Goal: Information Seeking & Learning: Check status

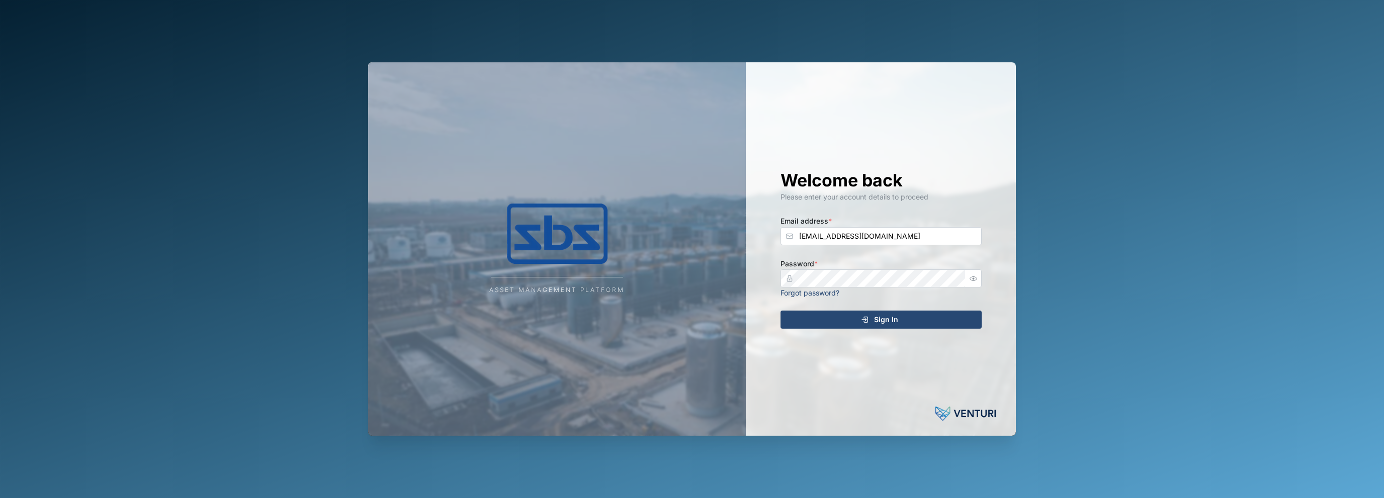
click at [852, 323] on div "Sign In" at bounding box center [879, 319] width 185 height 17
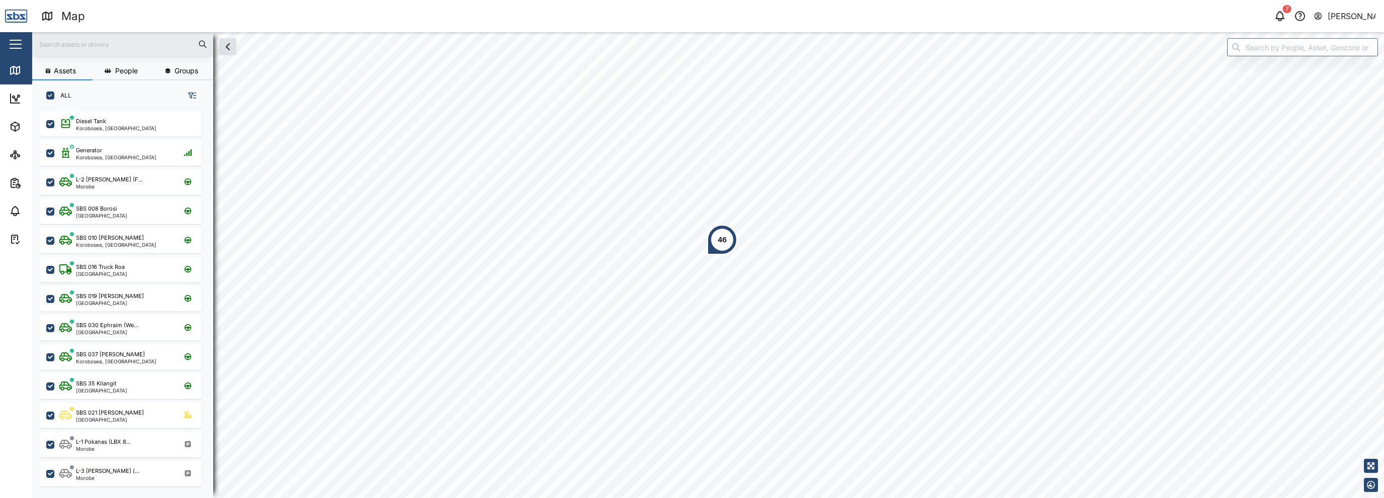
scroll to position [375, 157]
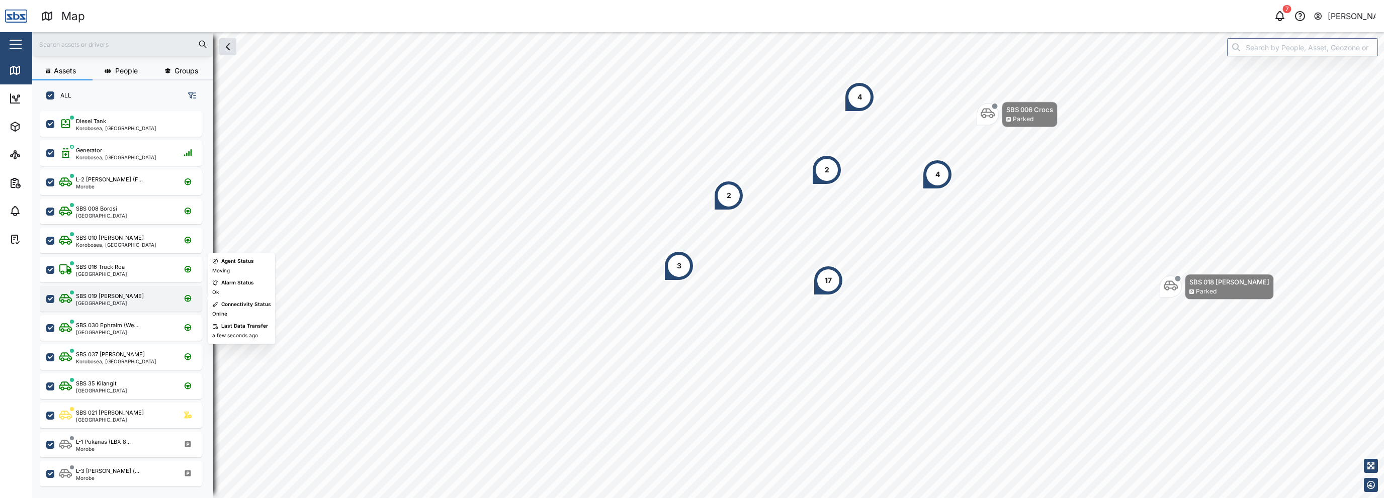
click at [87, 298] on div "SBS 019 [PERSON_NAME]" at bounding box center [110, 296] width 68 height 9
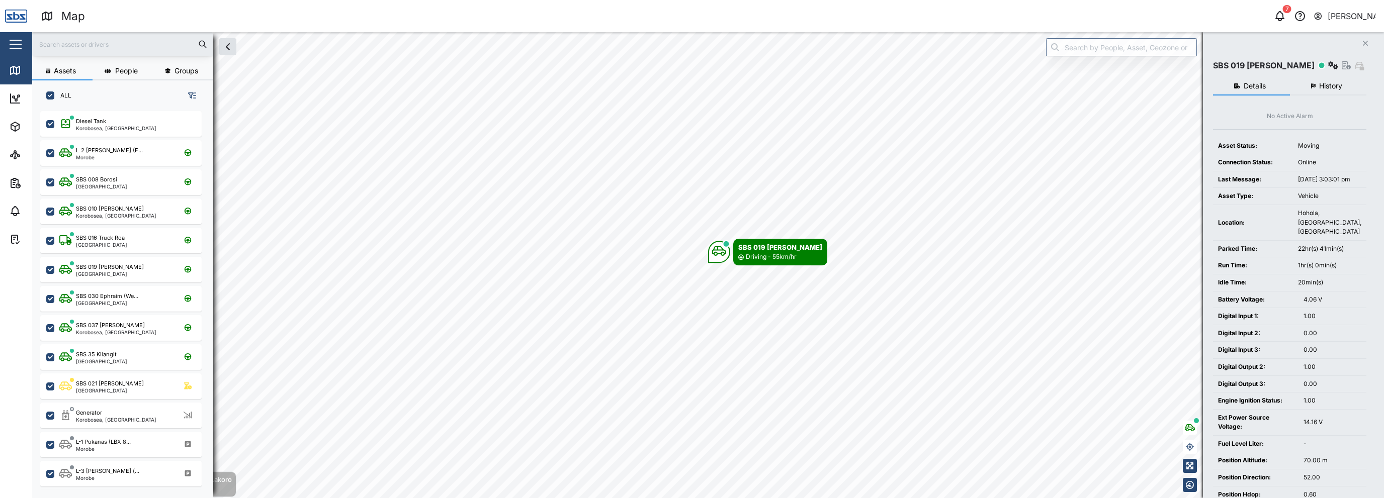
click at [1327, 88] on span "History" at bounding box center [1330, 85] width 23 height 7
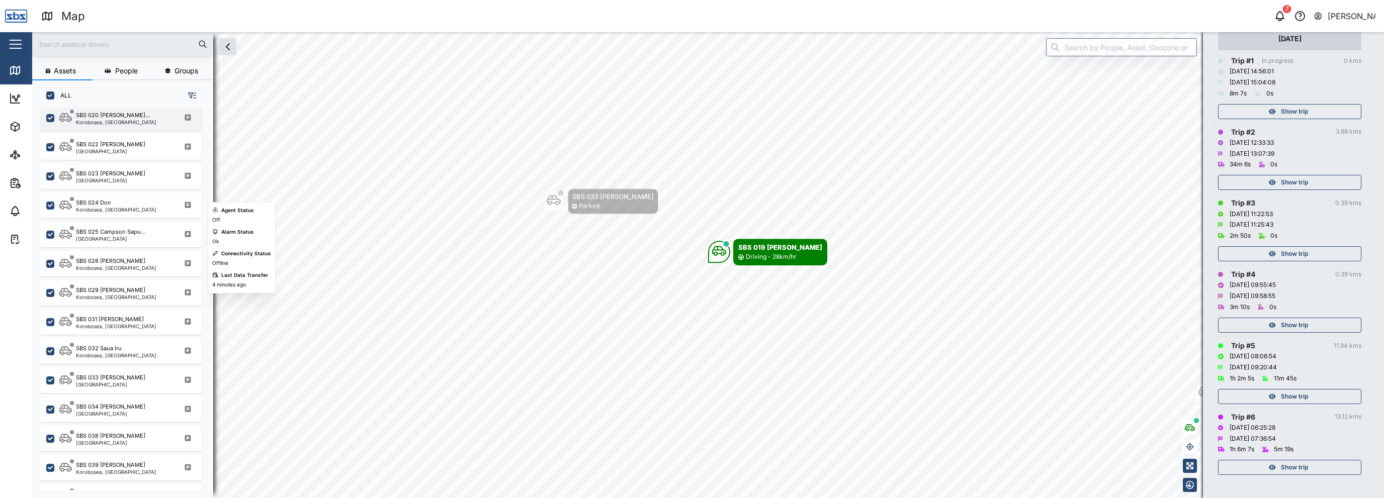
scroll to position [955, 0]
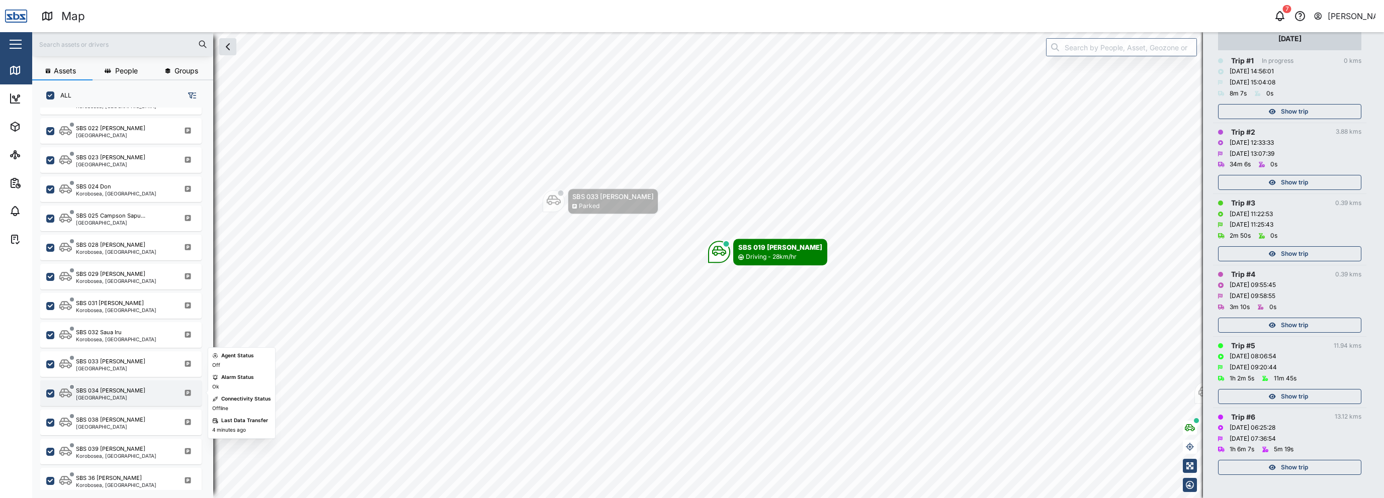
click at [112, 399] on div "[GEOGRAPHIC_DATA]" at bounding box center [110, 397] width 69 height 5
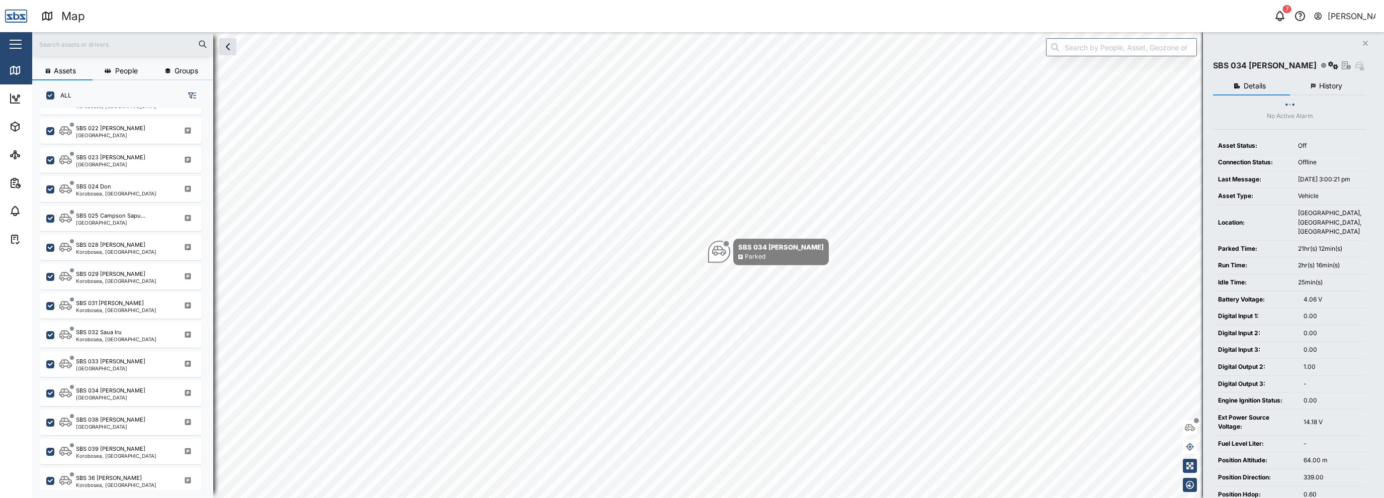
click at [1324, 92] on button "History" at bounding box center [1328, 86] width 77 height 18
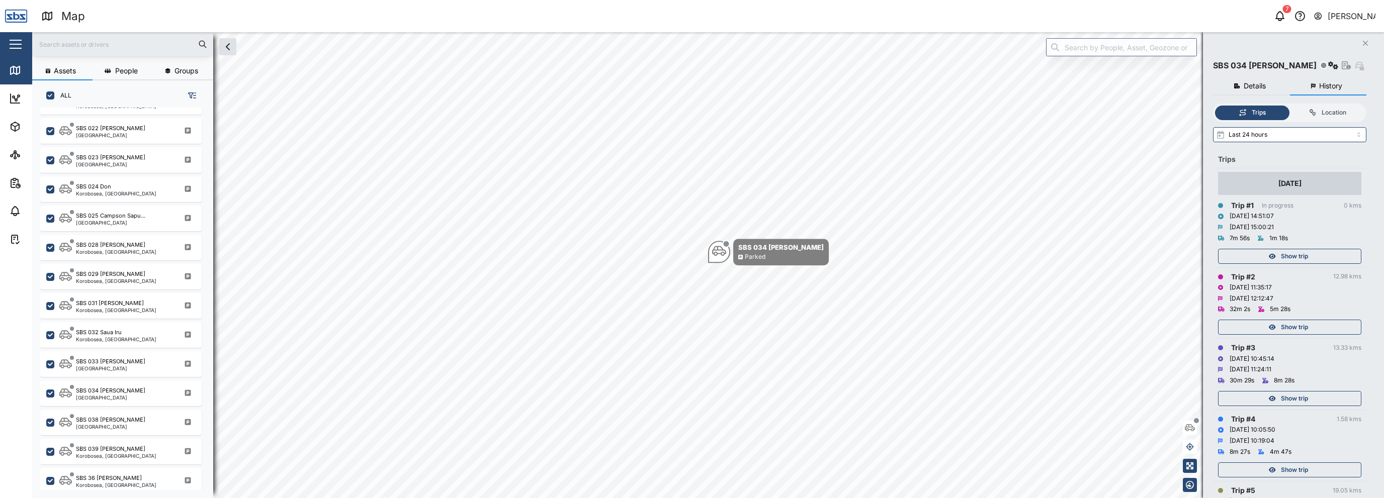
click at [1307, 259] on span "Show trip" at bounding box center [1294, 256] width 27 height 14
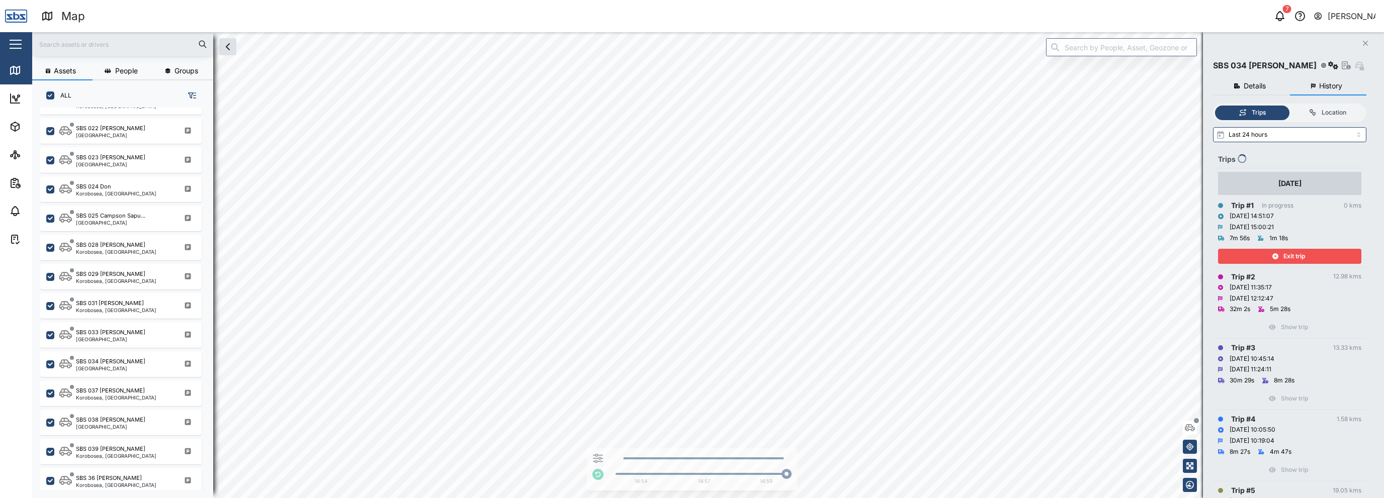
click at [1299, 264] on td "[DATE] Trip # 1 In progress 0 kms [DATE] 14:51:07 [DATE] 15:00:21 7m 56s 1m 18s…" at bounding box center [1289, 217] width 153 height 99
click at [1299, 259] on span "Exit trip" at bounding box center [1294, 256] width 22 height 14
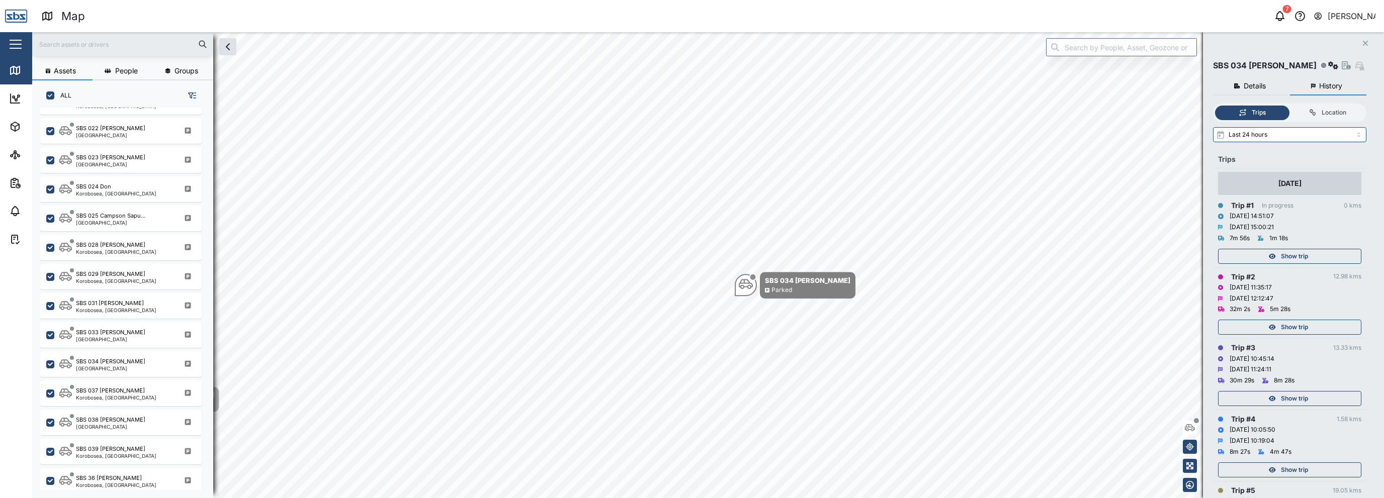
click at [1284, 326] on span "Show trip" at bounding box center [1294, 327] width 27 height 14
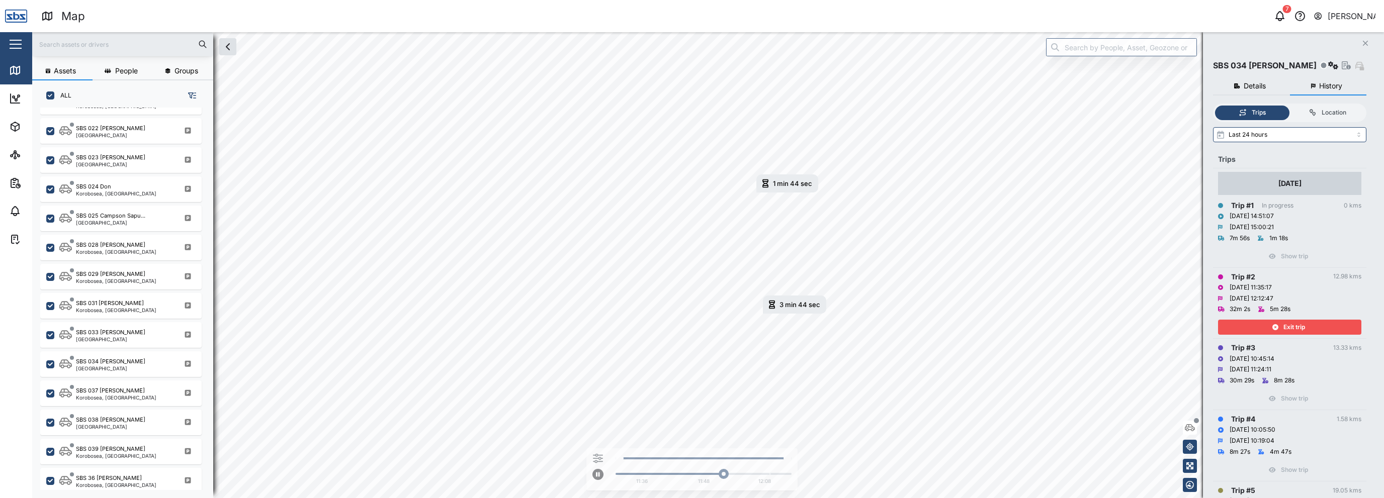
click at [1298, 331] on span "Exit trip" at bounding box center [1294, 327] width 22 height 14
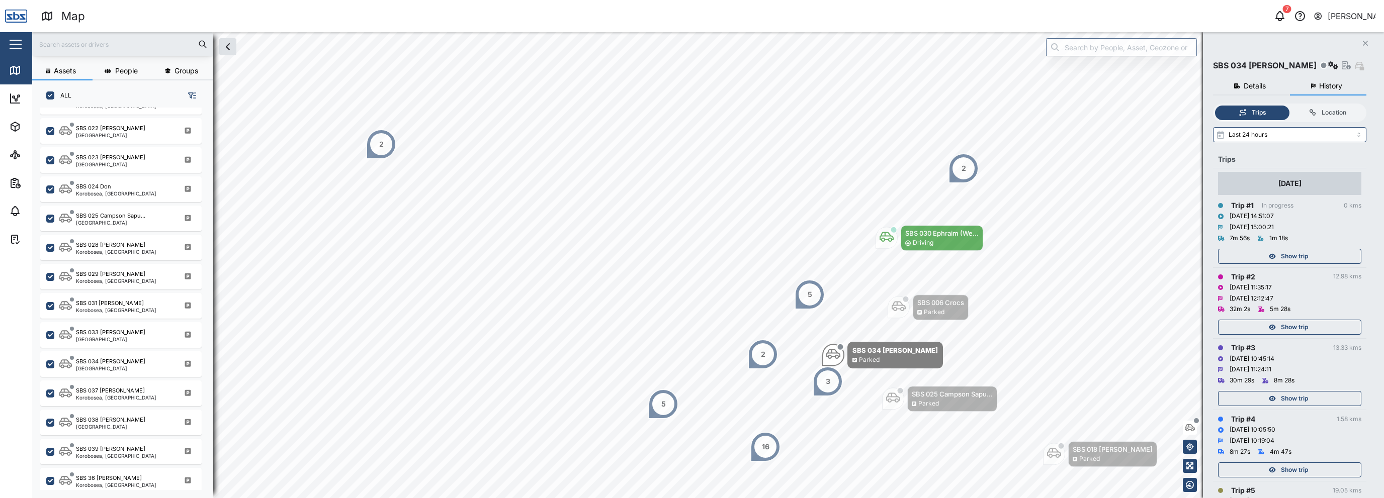
click at [1300, 400] on span "Show trip" at bounding box center [1294, 399] width 27 height 14
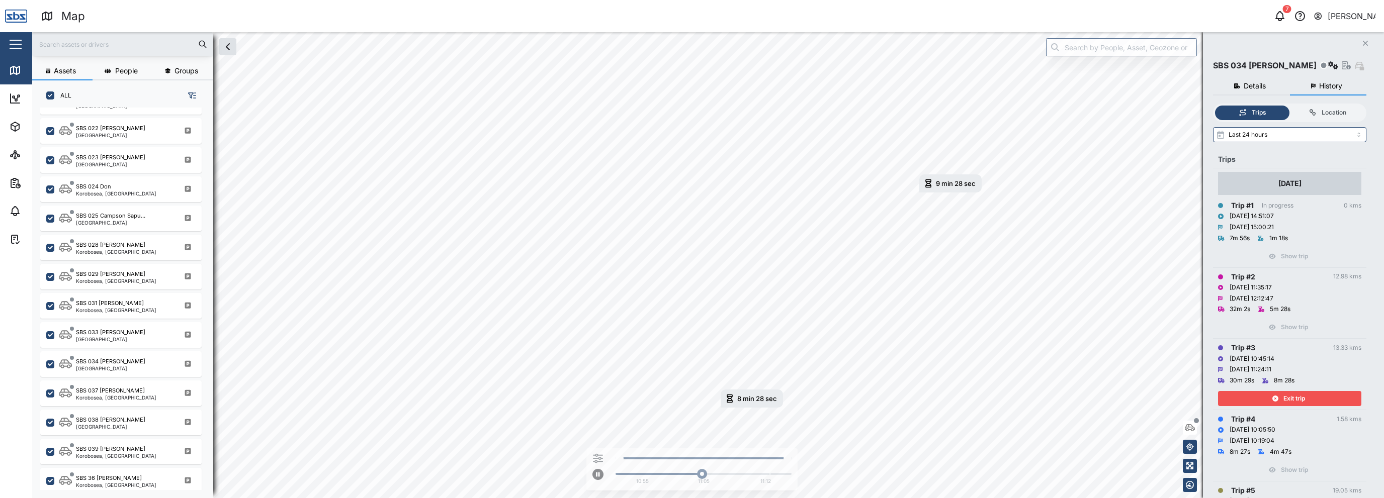
scroll to position [201, 0]
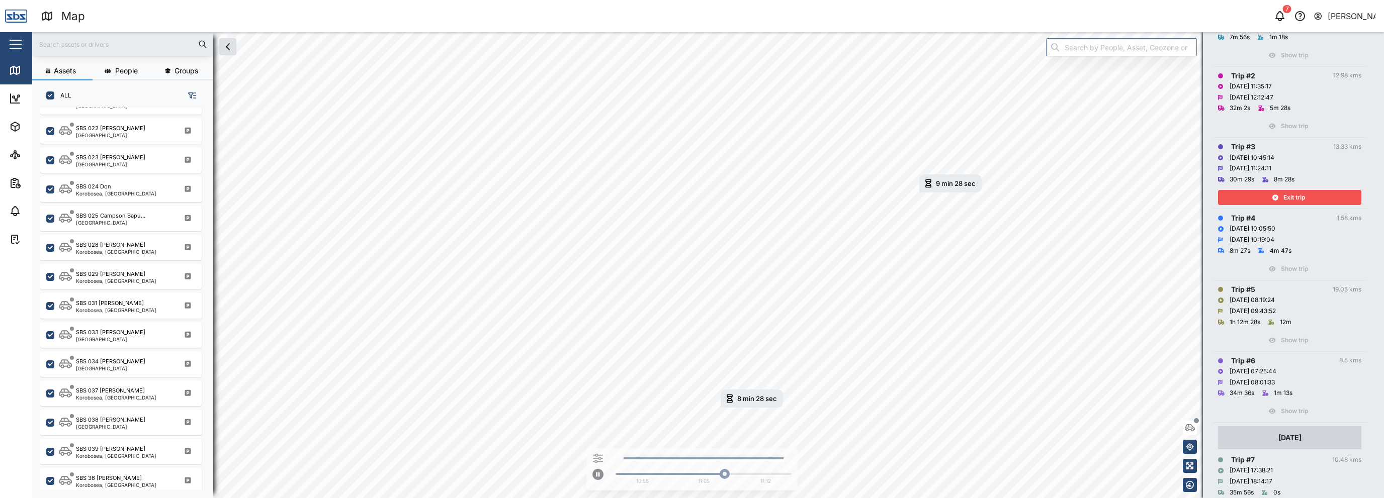
click at [1287, 202] on span "Exit trip" at bounding box center [1294, 198] width 22 height 14
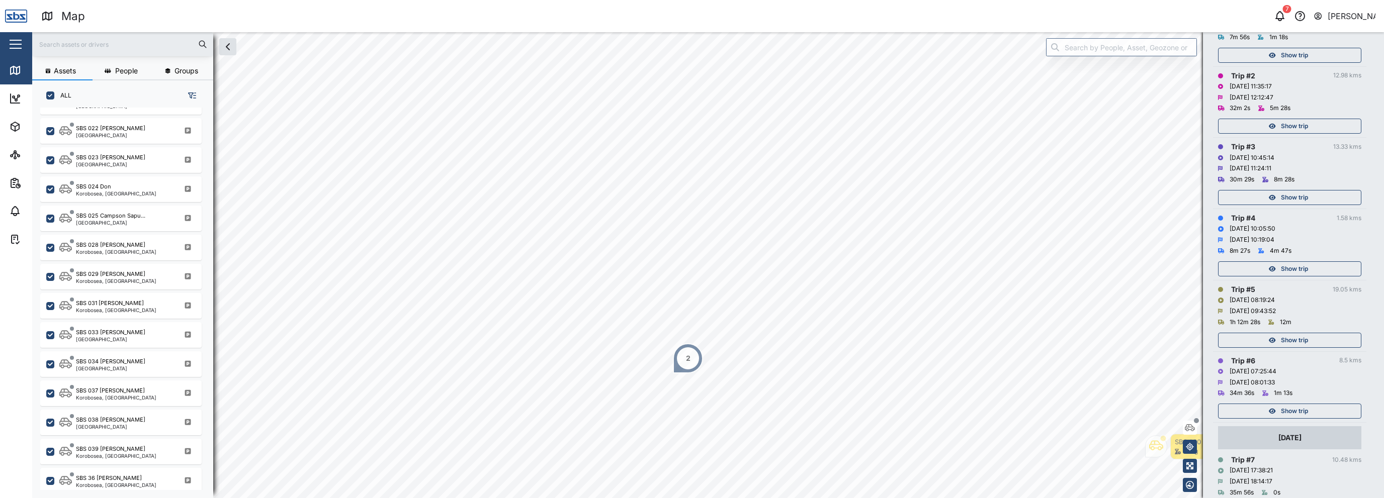
click at [1291, 267] on span "Show trip" at bounding box center [1294, 269] width 27 height 14
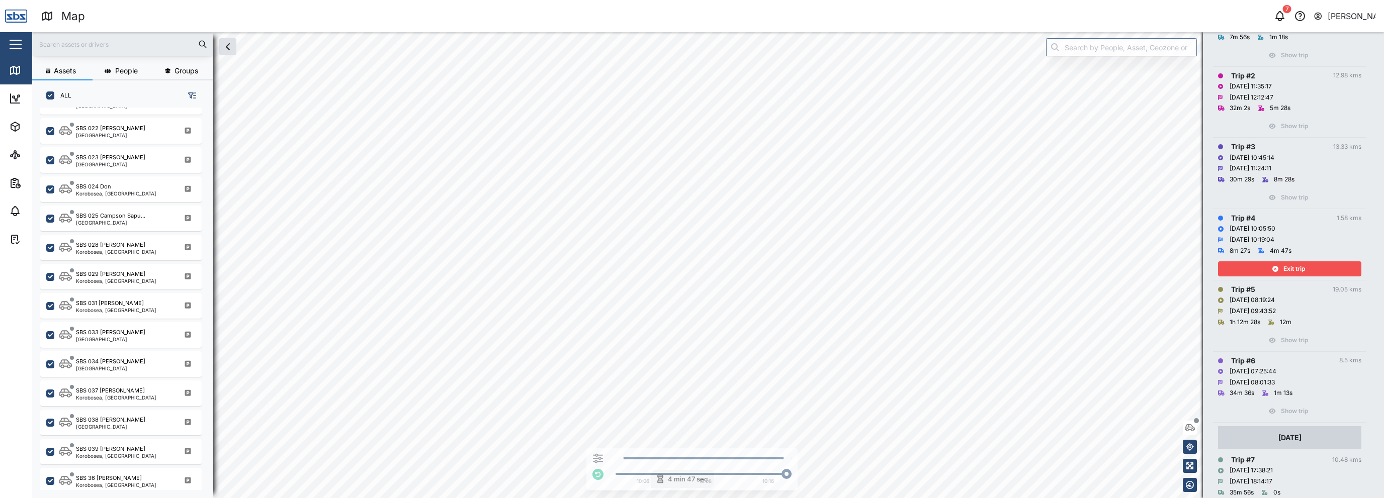
click at [1291, 267] on span "Exit trip" at bounding box center [1294, 269] width 22 height 14
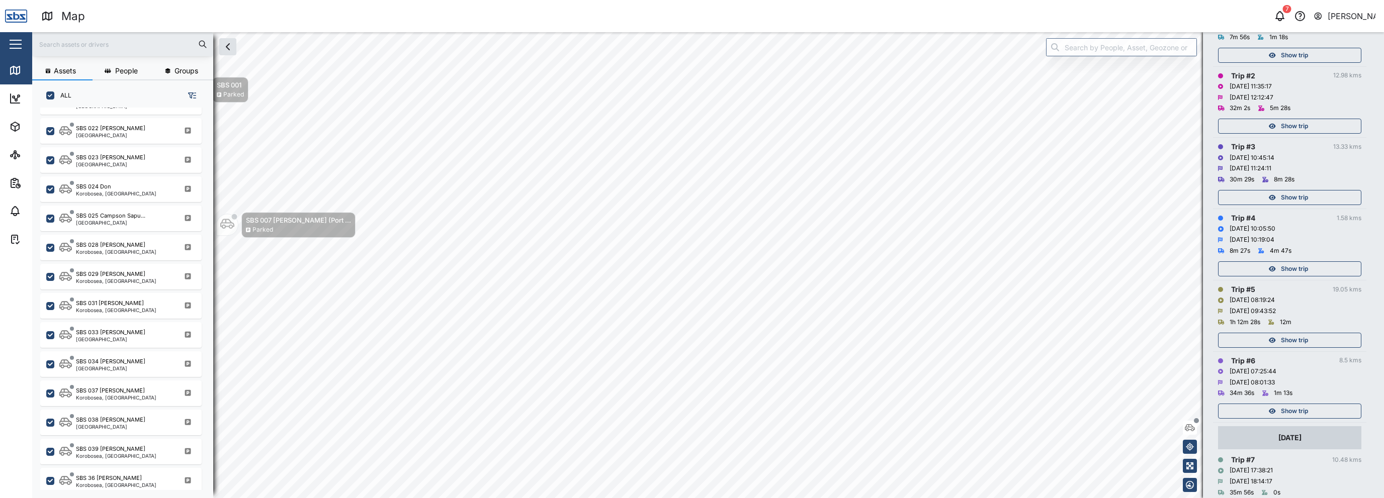
click at [1278, 337] on div "Show trip" at bounding box center [1288, 340] width 131 height 14
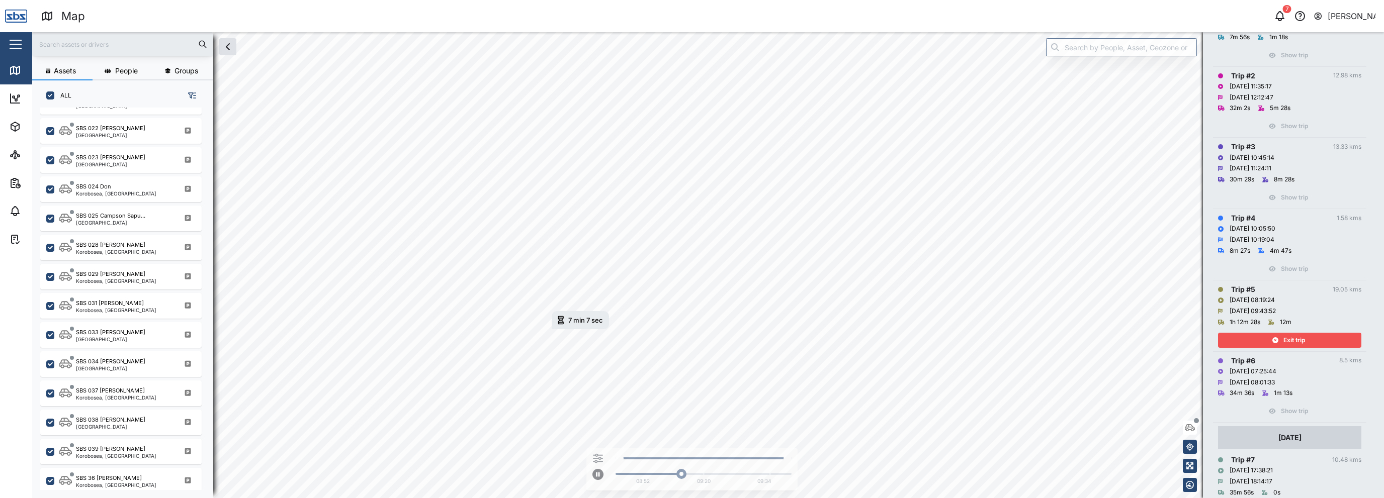
scroll to position [50, 0]
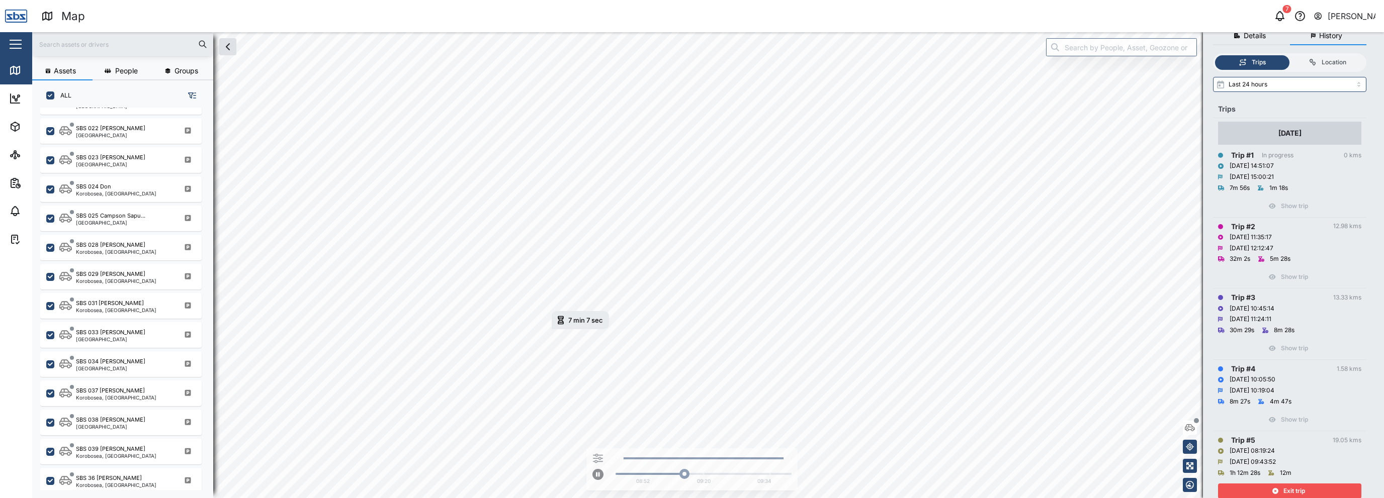
click at [1291, 488] on span "Exit trip" at bounding box center [1294, 491] width 22 height 14
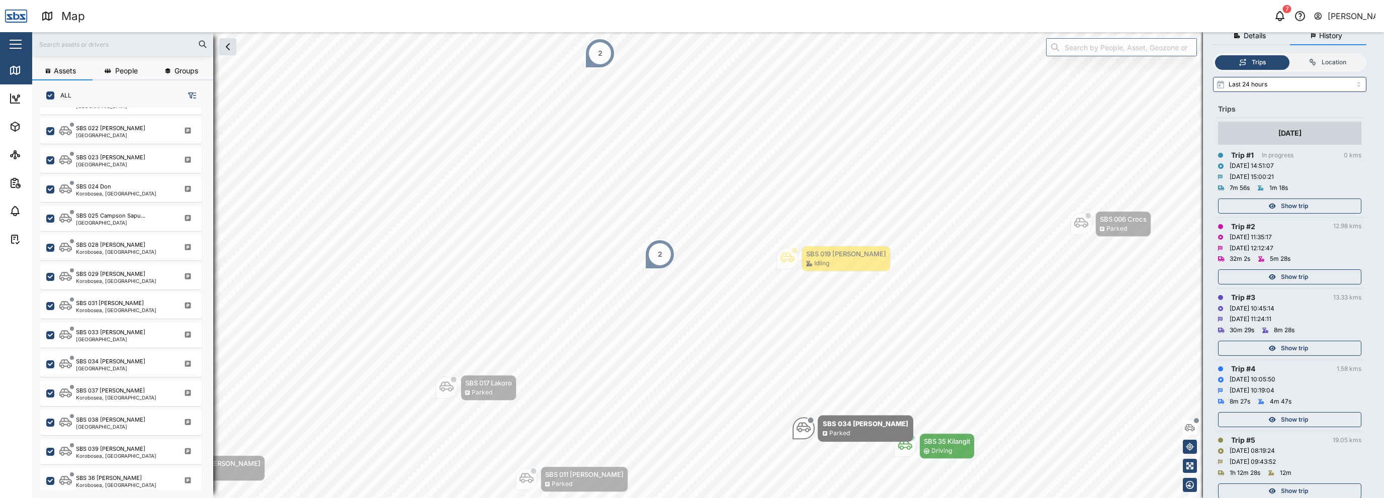
click at [1262, 203] on div "Show trip" at bounding box center [1288, 206] width 131 height 14
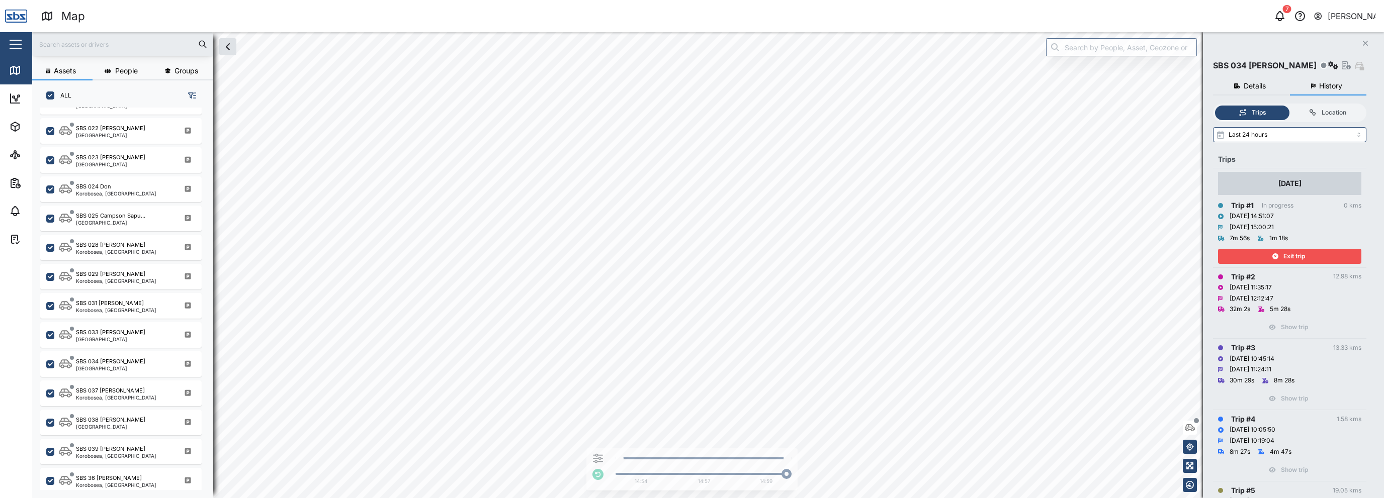
click at [1366, 44] on icon "Close" at bounding box center [1365, 43] width 6 height 8
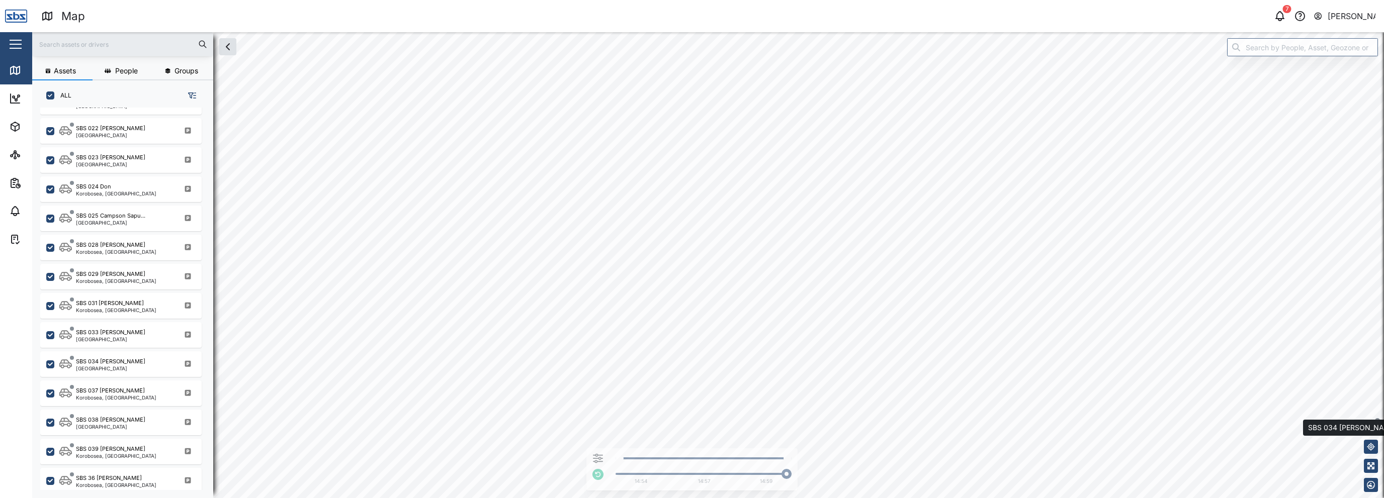
click at [1368, 426] on icon "button" at bounding box center [1371, 428] width 10 height 8
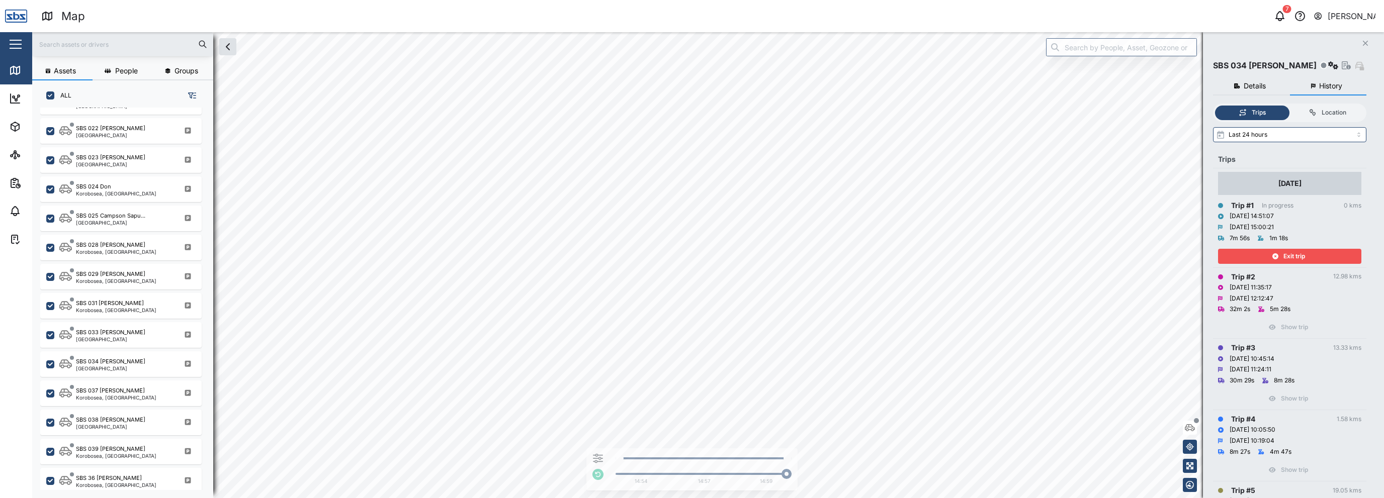
click at [1323, 20] on icon "button" at bounding box center [1317, 16] width 9 height 12
click at [1310, 69] on div "Sign Out" at bounding box center [1313, 64] width 109 height 12
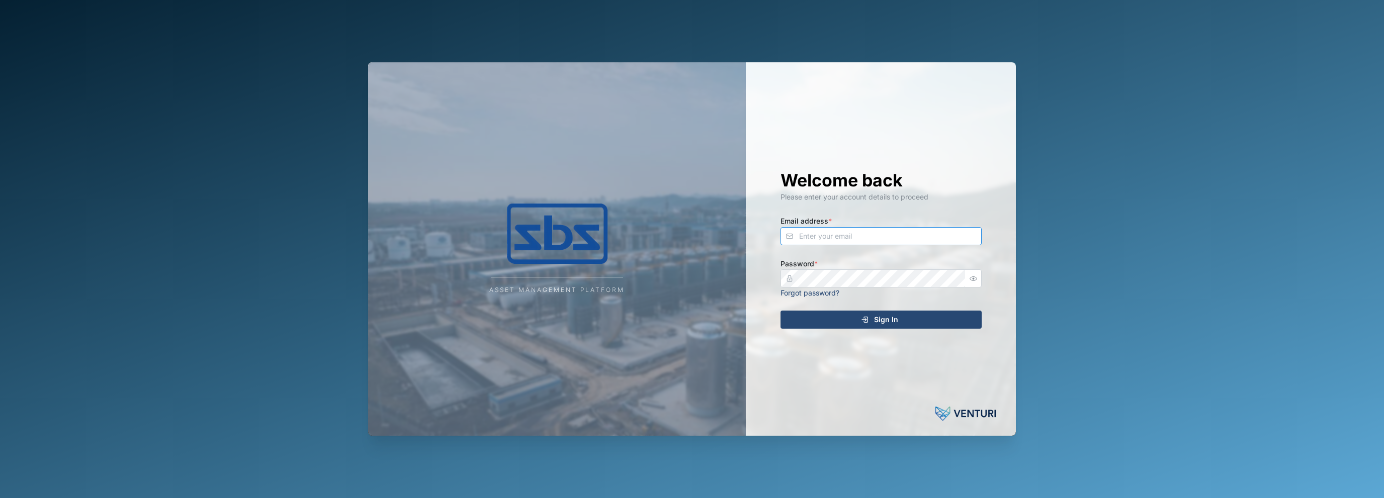
type input "[EMAIL_ADDRESS][DOMAIN_NAME]"
